Goal: Information Seeking & Learning: Find specific fact

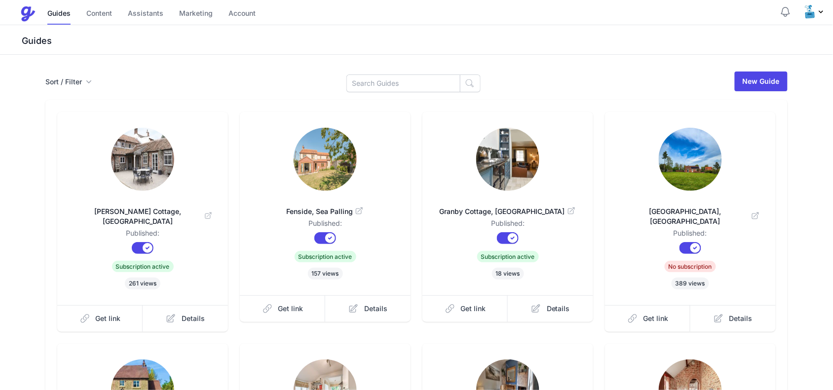
click at [316, 169] on img at bounding box center [325, 159] width 63 height 63
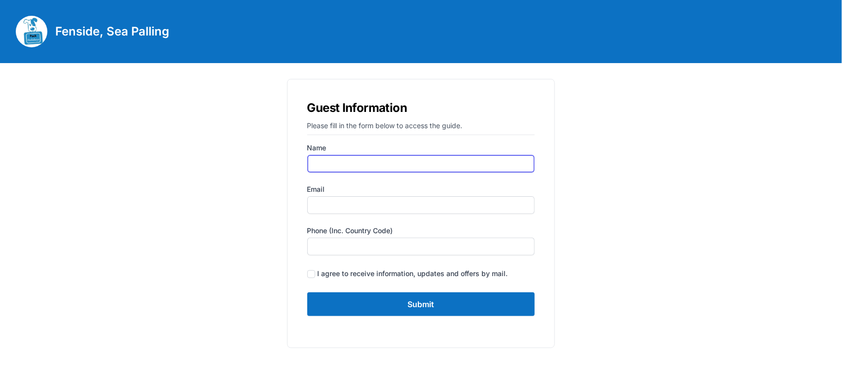
click at [373, 163] on input "Name" at bounding box center [421, 164] width 228 height 18
type input "Gail Adams"
type input "gail@packholidays.co.uk"
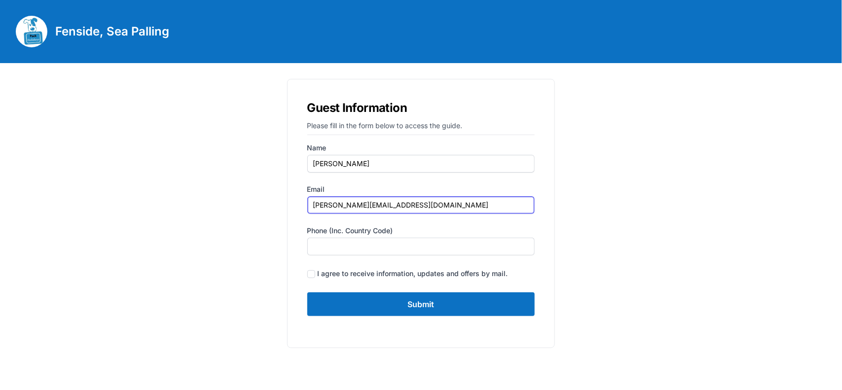
type input "07935375899"
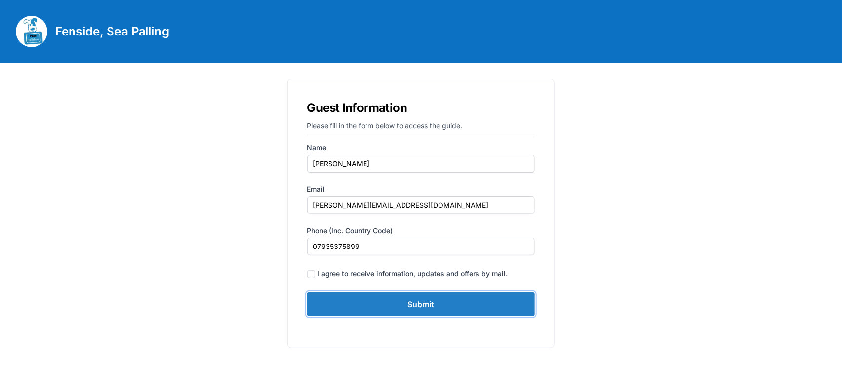
click at [427, 302] on input "Submit" at bounding box center [421, 305] width 228 height 24
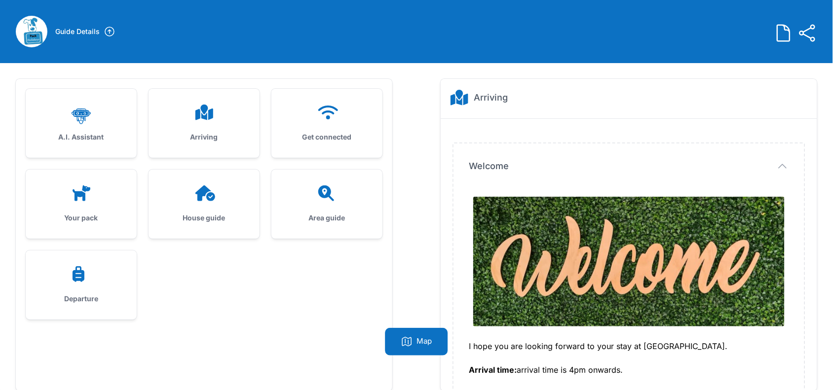
click at [91, 137] on h3 "A.I. Assistant" at bounding box center [80, 137] width 79 height 10
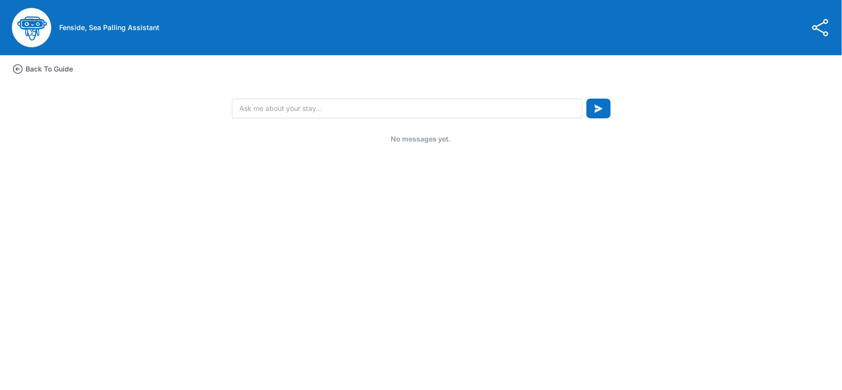
click at [17, 64] on icon at bounding box center [18, 69] width 12 height 12
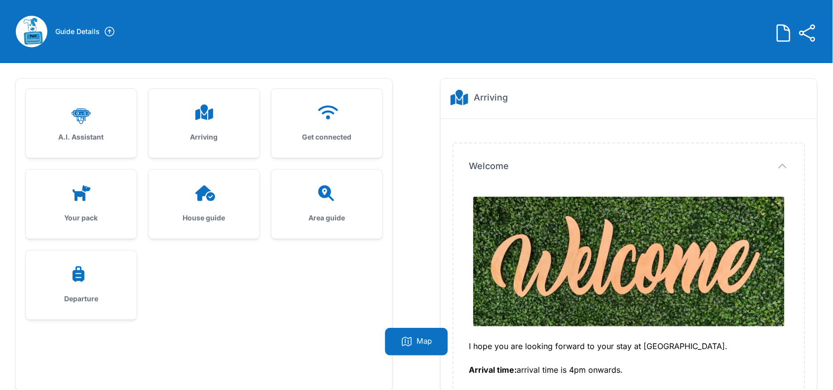
click at [188, 110] on div at bounding box center [203, 113] width 79 height 16
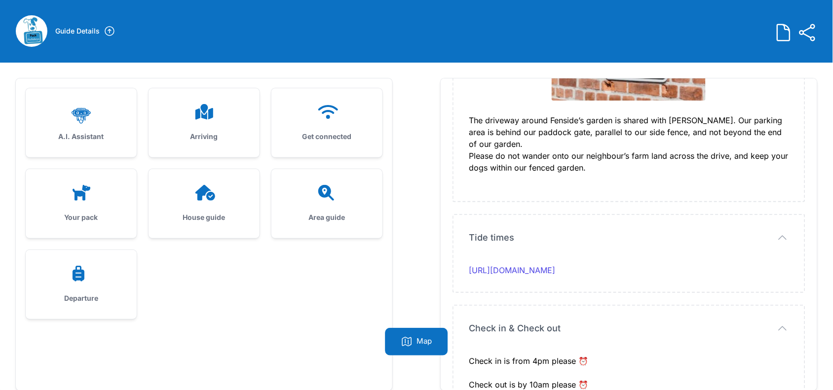
scroll to position [63, 0]
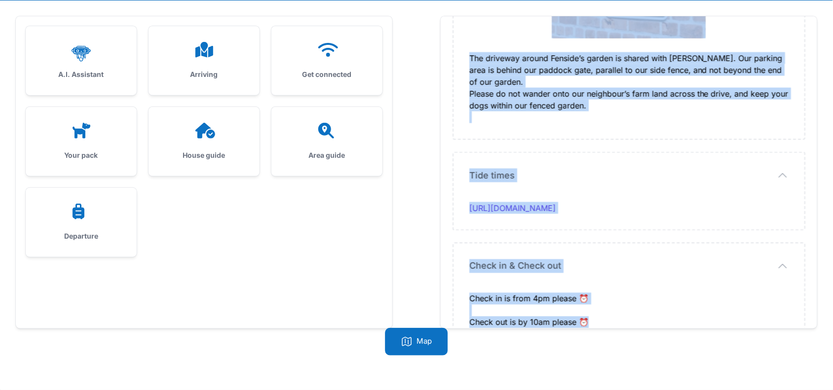
drag, startPoint x: 464, startPoint y: 191, endPoint x: 618, endPoint y: 304, distance: 190.3
copy div "I hope you are looking forward to your stay at Fenside. Arrival time: arrival t…"
click at [295, 62] on div "Get connected" at bounding box center [326, 60] width 111 height 69
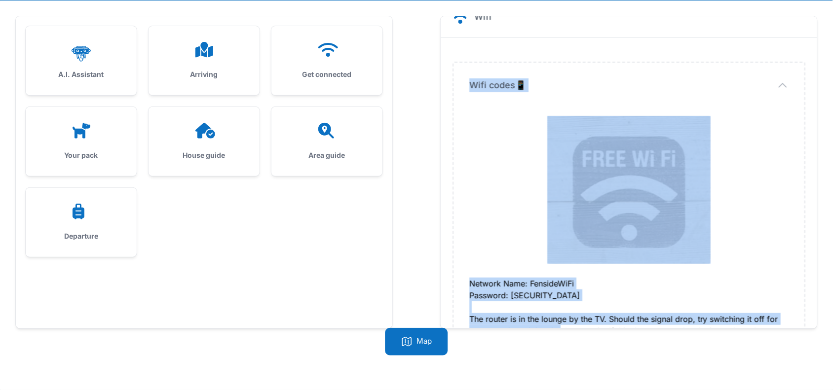
scroll to position [67, 0]
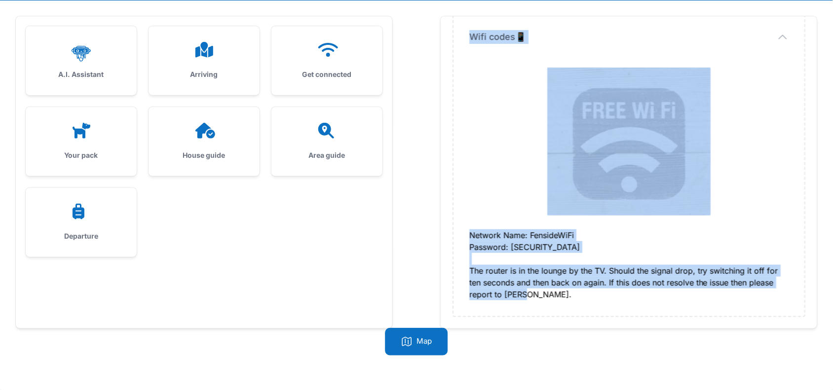
drag, startPoint x: 465, startPoint y: 104, endPoint x: 562, endPoint y: 301, distance: 219.6
click at [562, 301] on div "Wifi codes📱 Wifi codes📱 Network Name: FensideWiFi Password: #4SandyPaws!!" at bounding box center [628, 165] width 351 height 302
copy div "Wifi codes📱 Network Name: FensideWiFi Password: #4SandyPaws!! The router is in …"
click at [195, 132] on icon at bounding box center [204, 131] width 24 height 16
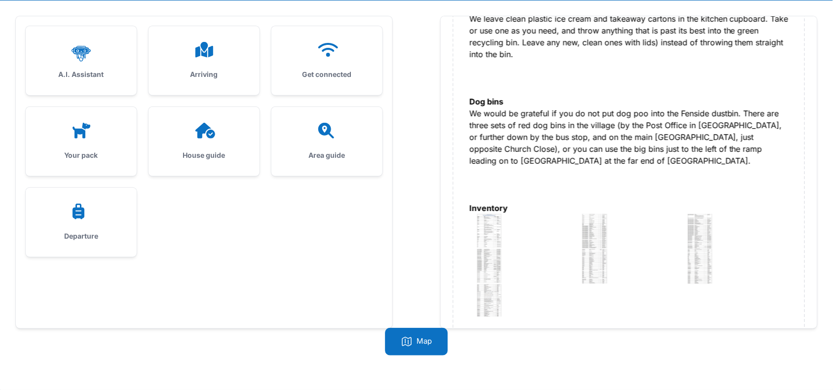
scroll to position [3259, 0]
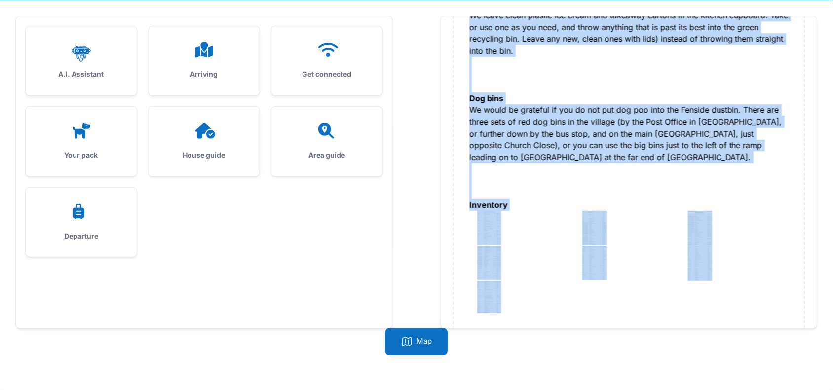
drag, startPoint x: 466, startPoint y: 133, endPoint x: 591, endPoint y: 309, distance: 215.6
copy div "Central Heating In the cooler months the heating will be on timer. It is very e…"
